Goal: Navigation & Orientation: Find specific page/section

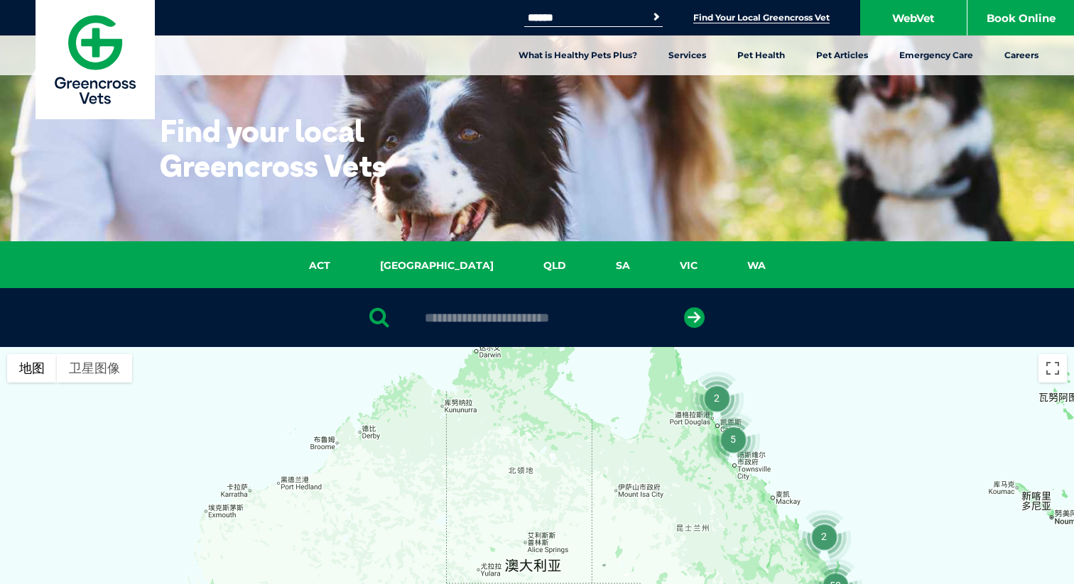
click at [606, 17] on input "Search for:" at bounding box center [584, 17] width 121 height 11
click at [790, 23] on link "Find Your Local Greencross Vet" at bounding box center [761, 17] width 136 height 11
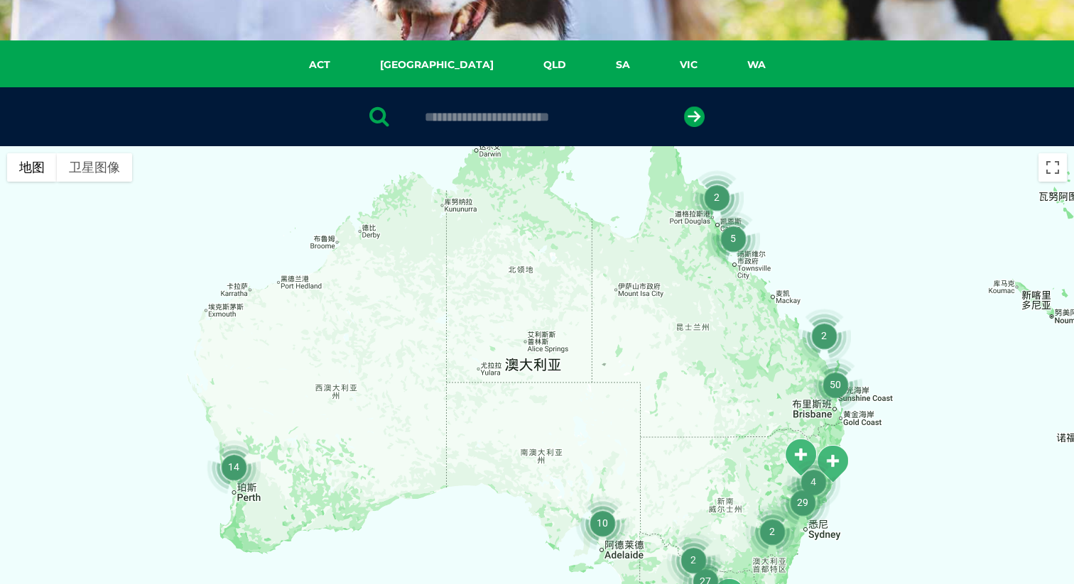
scroll to position [200, 0]
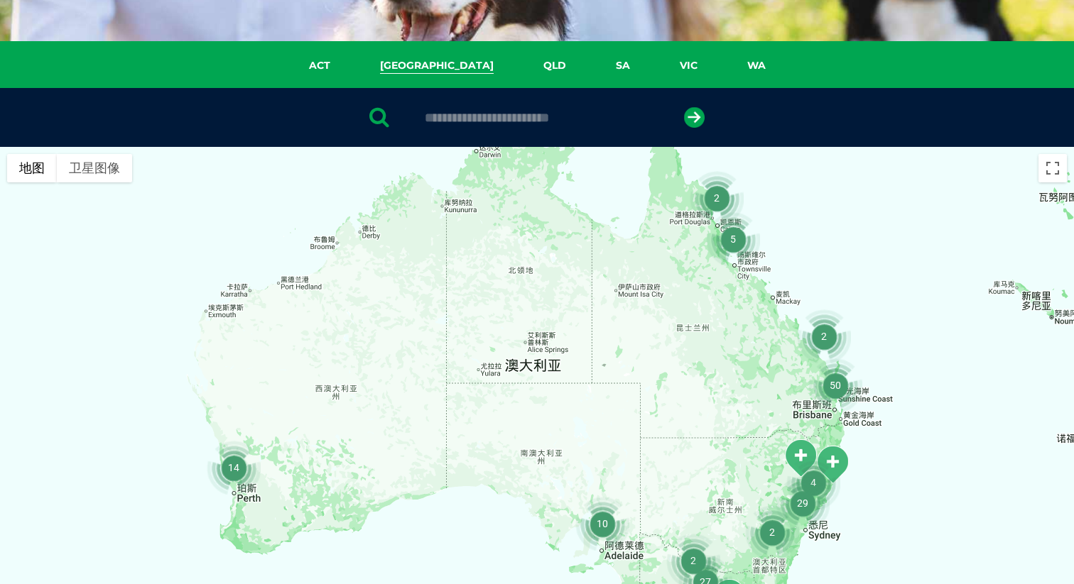
click at [436, 70] on link "[GEOGRAPHIC_DATA]" at bounding box center [436, 66] width 163 height 16
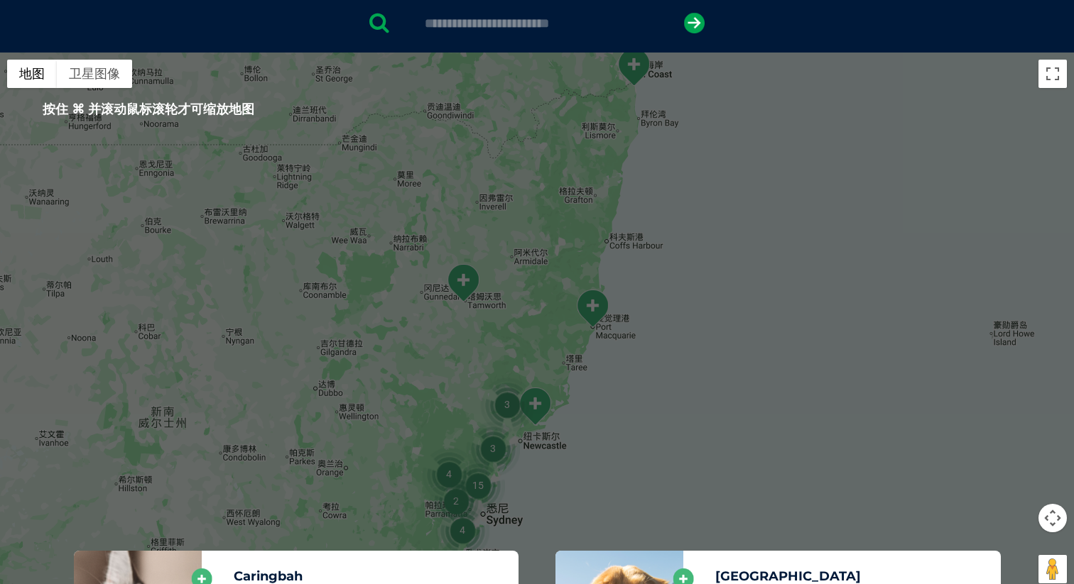
scroll to position [288, 0]
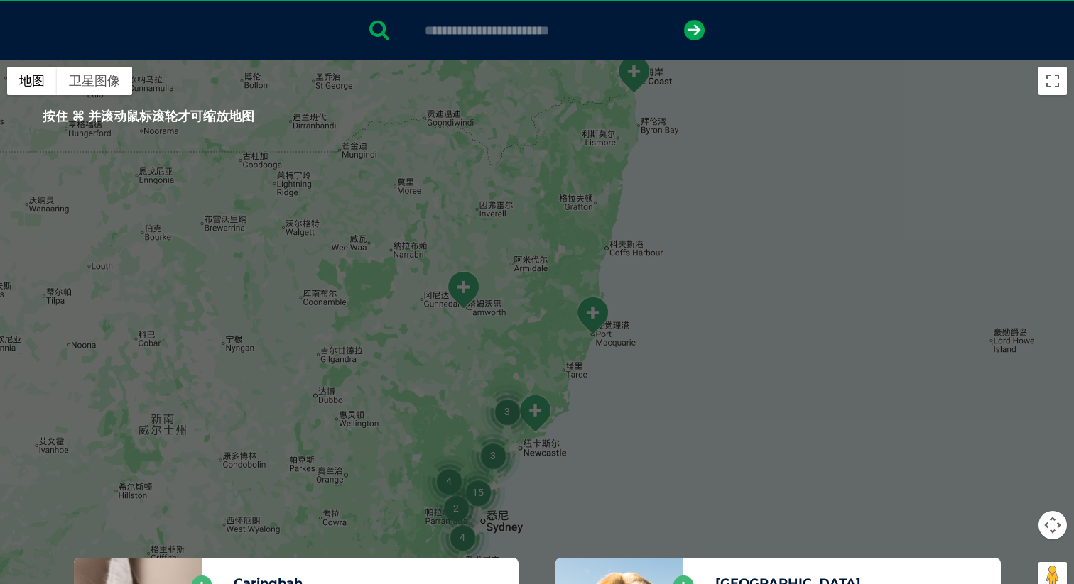
click at [472, 28] on input "text" at bounding box center [536, 30] width 238 height 14
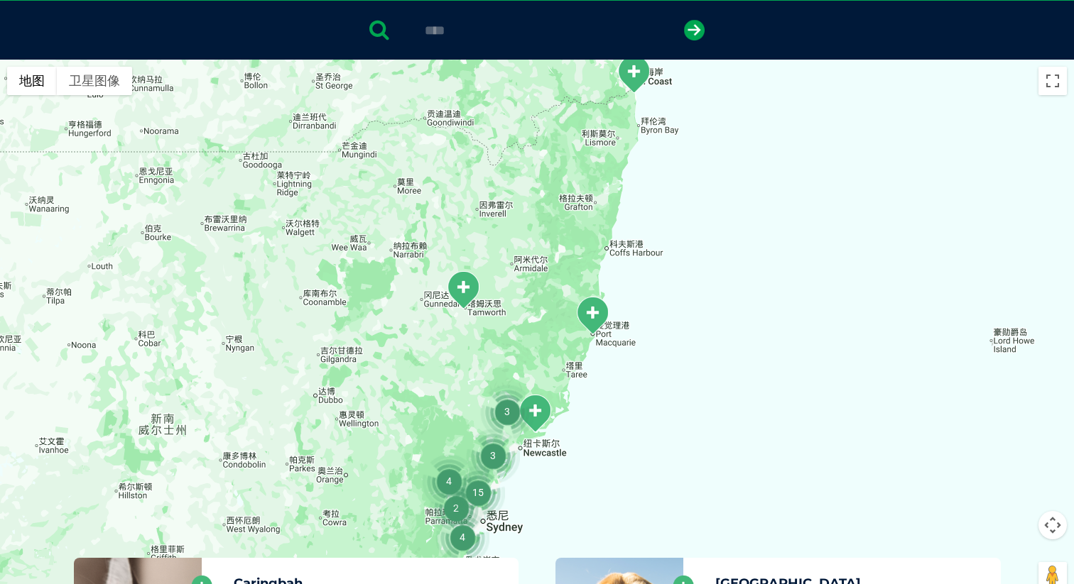
type input "****"
click at [684, 20] on button "submit" at bounding box center [694, 30] width 21 height 21
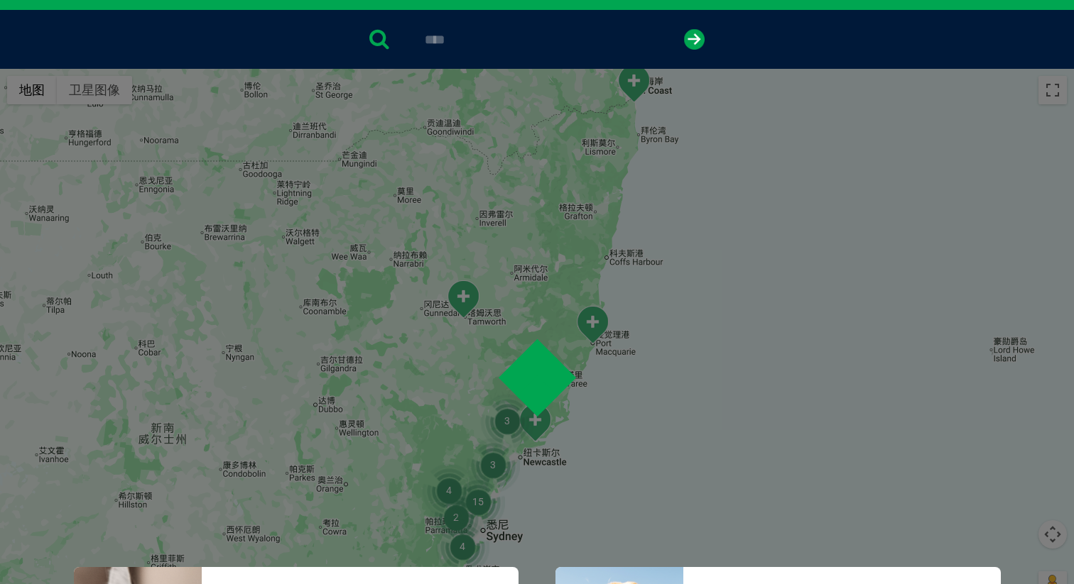
scroll to position [275, 0]
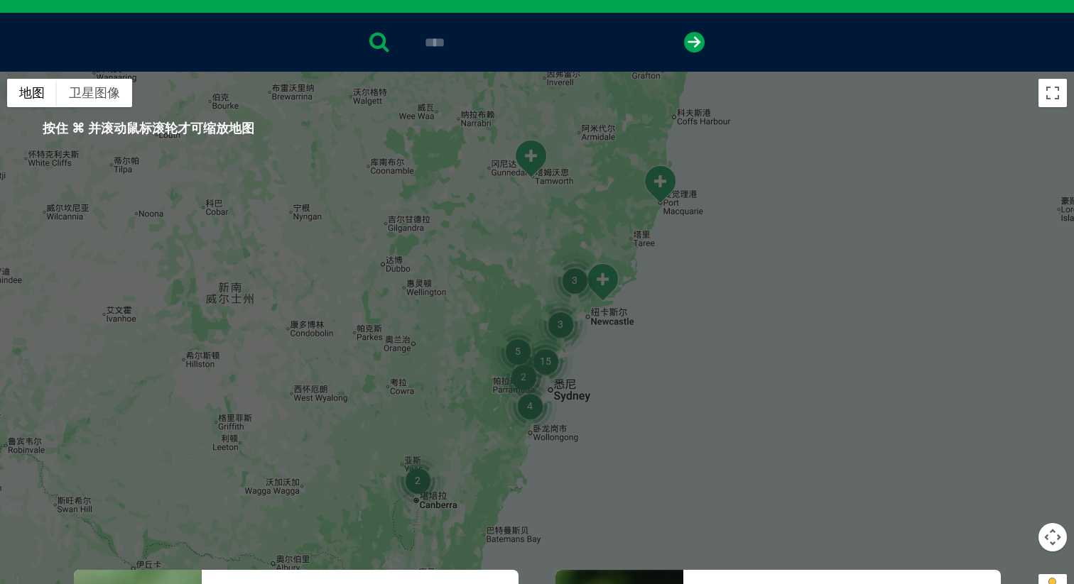
click at [542, 349] on img "15" at bounding box center [545, 361] width 54 height 54
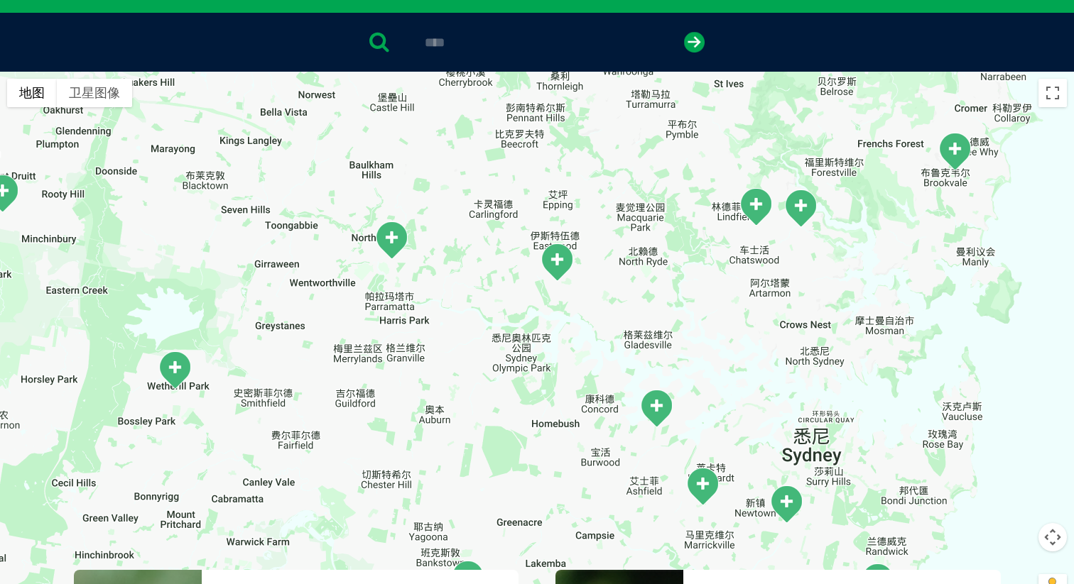
click at [645, 269] on div "若要浏览不同元素，请按箭头键。" at bounding box center [537, 346] width 1074 height 548
click at [553, 268] on img "West Ryde" at bounding box center [557, 262] width 36 height 39
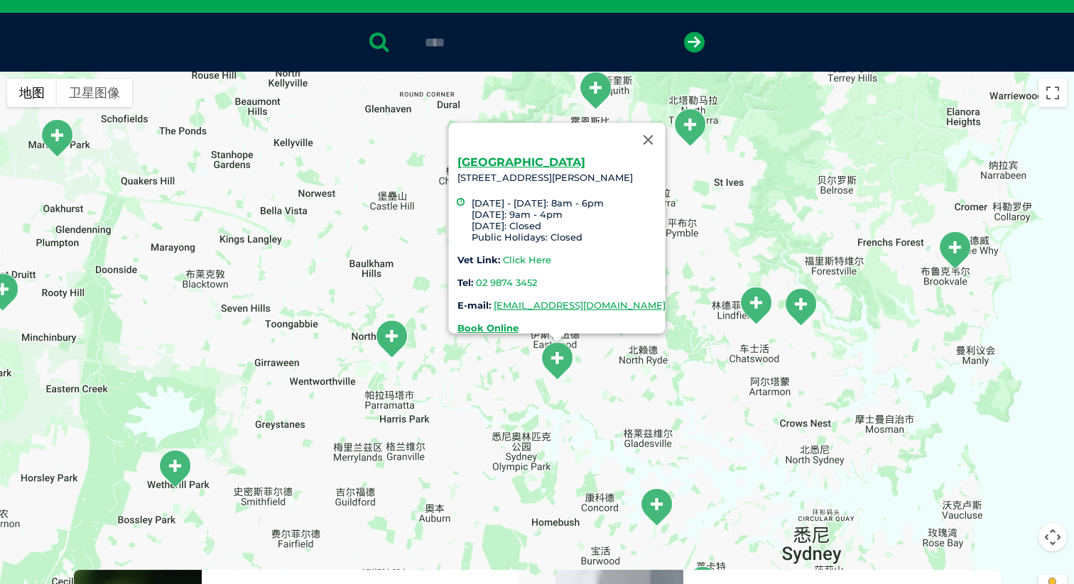
click at [504, 254] on link "Click Here" at bounding box center [527, 259] width 48 height 11
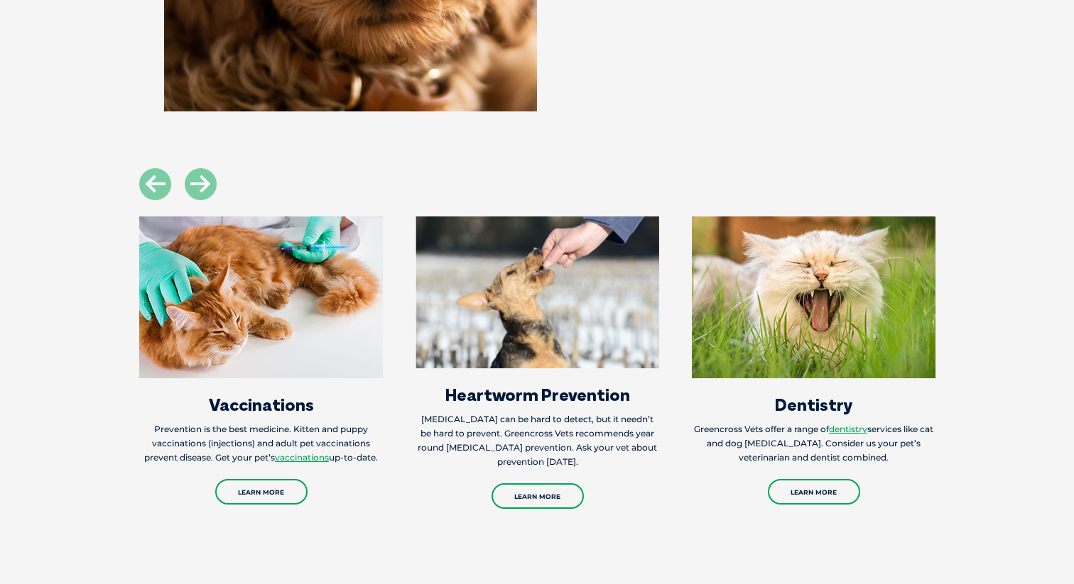
scroll to position [1489, 0]
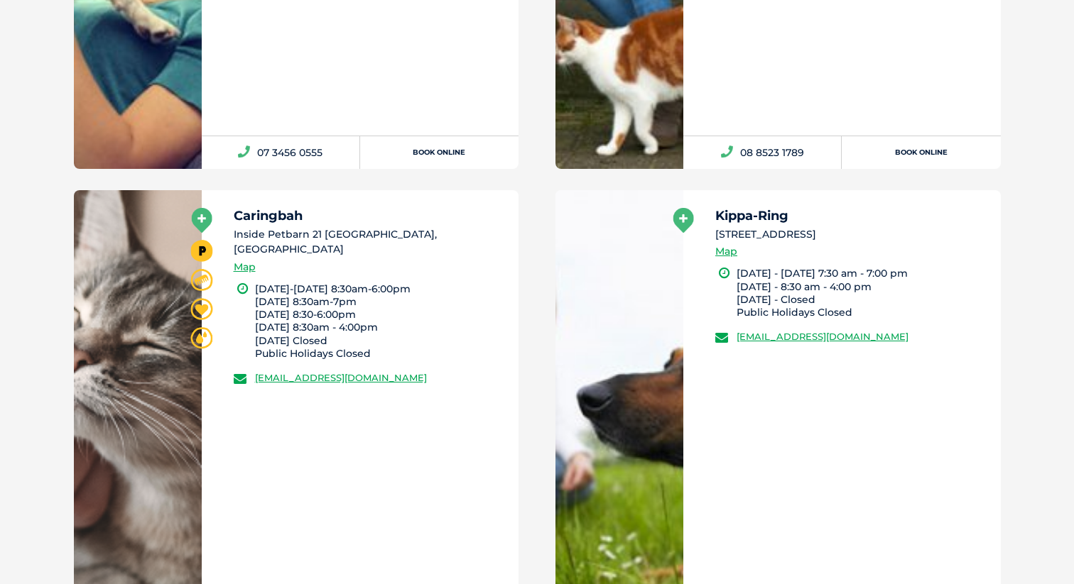
scroll to position [1077, 0]
